Goal: Information Seeking & Learning: Learn about a topic

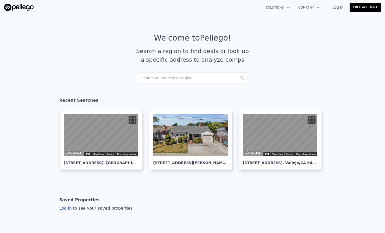
click at [165, 79] on div "Search an address or region..." at bounding box center [192, 77] width 111 height 11
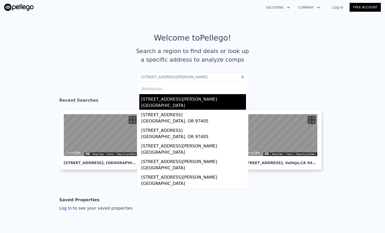
type input "[STREET_ADDRESS][PERSON_NAME]"
click at [170, 101] on div "[STREET_ADDRESS][PERSON_NAME]" at bounding box center [193, 98] width 105 height 8
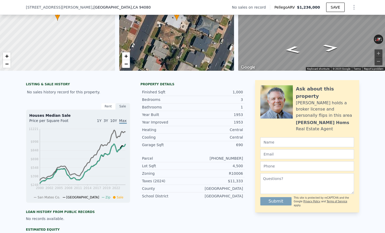
scroll to position [13, 0]
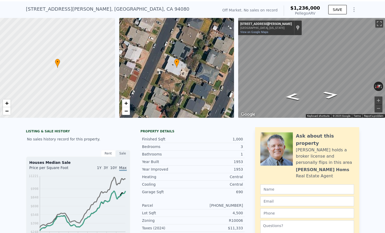
click at [61, 75] on div at bounding box center [58, 68] width 138 height 120
click at [58, 73] on div at bounding box center [58, 68] width 138 height 120
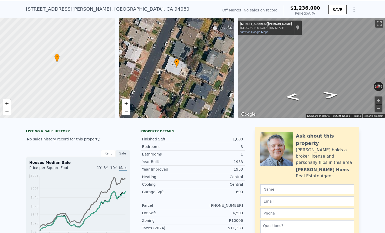
click at [59, 62] on icon at bounding box center [56, 58] width 5 height 9
click at [59, 62] on div at bounding box center [58, 68] width 138 height 120
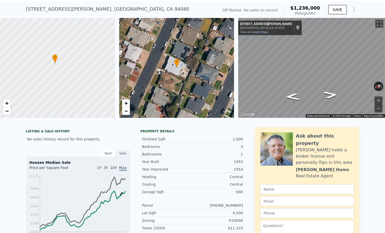
click at [59, 62] on div at bounding box center [58, 68] width 138 height 120
click at [48, 69] on div at bounding box center [58, 68] width 138 height 120
click at [73, 64] on div at bounding box center [58, 68] width 138 height 120
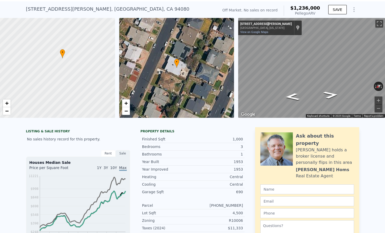
click at [73, 64] on div at bounding box center [58, 68] width 138 height 120
click at [57, 59] on div at bounding box center [58, 68] width 138 height 120
drag, startPoint x: 54, startPoint y: 50, endPoint x: 72, endPoint y: 78, distance: 32.7
click at [72, 79] on div at bounding box center [58, 68] width 138 height 120
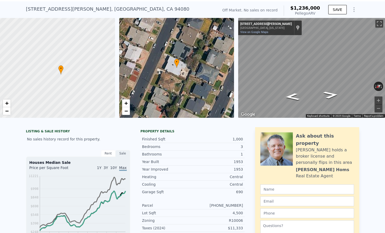
drag, startPoint x: 72, startPoint y: 66, endPoint x: 59, endPoint y: 66, distance: 13.5
click at [59, 66] on div at bounding box center [55, 68] width 138 height 120
click at [5, 111] on link "−" at bounding box center [7, 111] width 8 height 8
drag, startPoint x: 72, startPoint y: 79, endPoint x: 55, endPoint y: 78, distance: 16.4
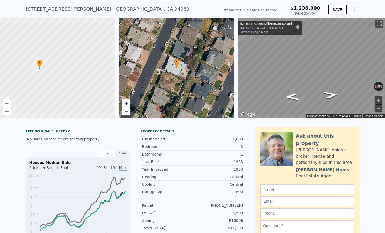
click at [55, 78] on div at bounding box center [58, 68] width 138 height 120
drag, startPoint x: 55, startPoint y: 78, endPoint x: 51, endPoint y: 83, distance: 6.5
click at [51, 83] on div at bounding box center [58, 68] width 138 height 120
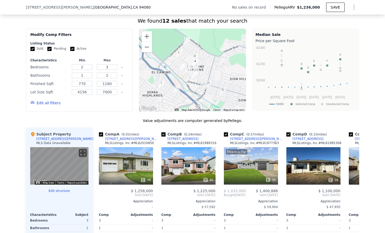
scroll to position [395, 0]
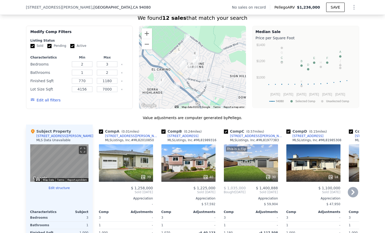
click at [121, 161] on div "39" at bounding box center [126, 162] width 54 height 37
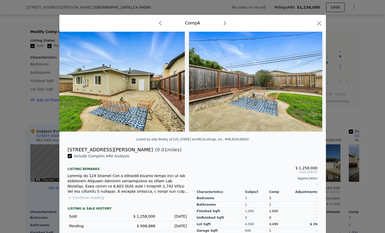
scroll to position [0, 3115]
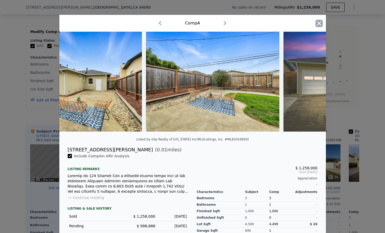
click at [321, 22] on icon "button" at bounding box center [318, 23] width 7 height 7
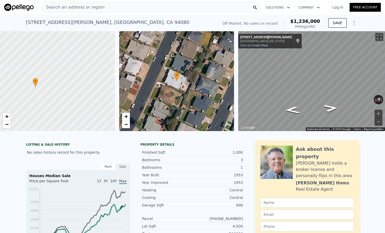
click at [95, 9] on span "Search an address or region" at bounding box center [73, 7] width 63 height 6
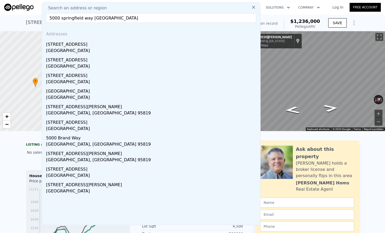
click at [107, 18] on input "5000 springfield way sacramento" at bounding box center [151, 17] width 210 height 9
type input "5000 springfield way sacramento"
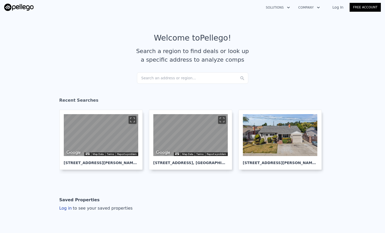
click at [156, 80] on div "Search an address or region..." at bounding box center [192, 77] width 111 height 11
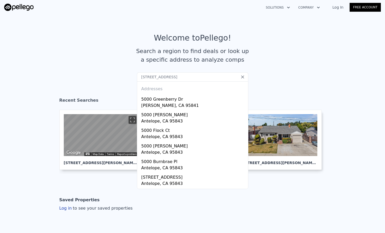
click at [166, 76] on input "5000 Springfield WaySacramento, CA 9584" at bounding box center [192, 76] width 111 height 9
click at [174, 78] on input "5000 Springfield WaySacramento, CA 9584" at bounding box center [192, 76] width 111 height 9
click at [178, 76] on input "5000 Springfield WaySacramento, CA 9584" at bounding box center [192, 76] width 111 height 9
type input "5000 Springfield Way Sacramento, CA 9584"
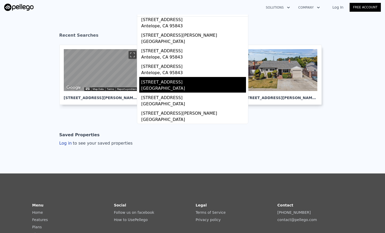
scroll to position [66, 0]
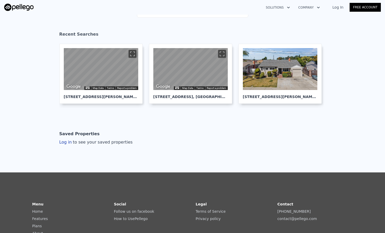
click at [229, 131] on article "Saved Properties Log in to see your saved properties" at bounding box center [192, 137] width 266 height 17
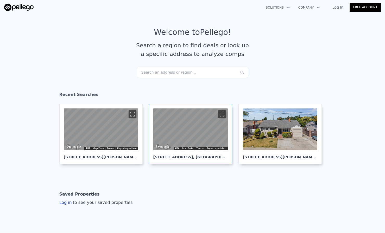
scroll to position [0, 0]
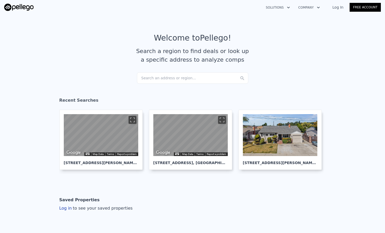
click at [168, 79] on div "Search an address or region..." at bounding box center [192, 77] width 111 height 11
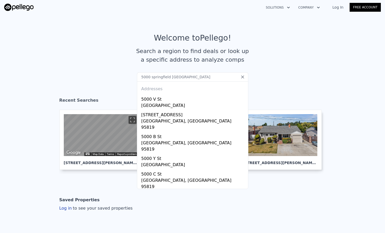
click at [169, 77] on input "5000 springfield sacramento" at bounding box center [192, 76] width 111 height 9
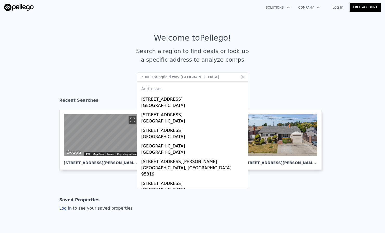
click at [201, 75] on input "5000 springfield way [GEOGRAPHIC_DATA]" at bounding box center [192, 76] width 111 height 9
type input "5000 springfield way [GEOGRAPHIC_DATA]"
